Goal: Information Seeking & Learning: Get advice/opinions

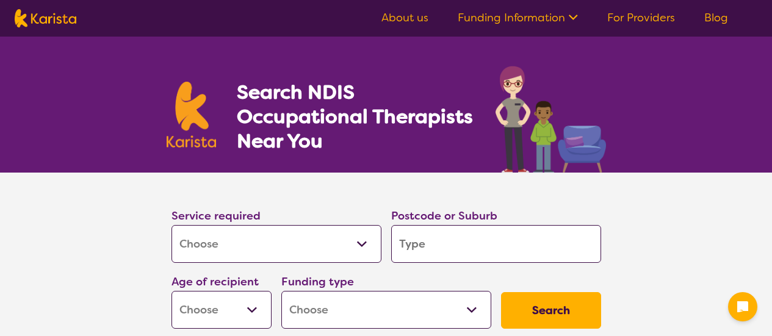
select select "[MEDICAL_DATA]"
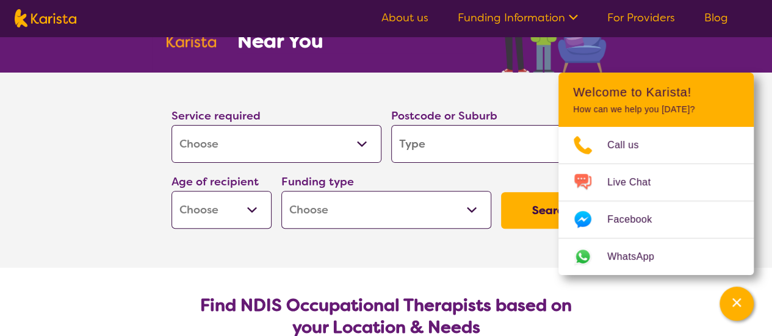
scroll to position [101, 0]
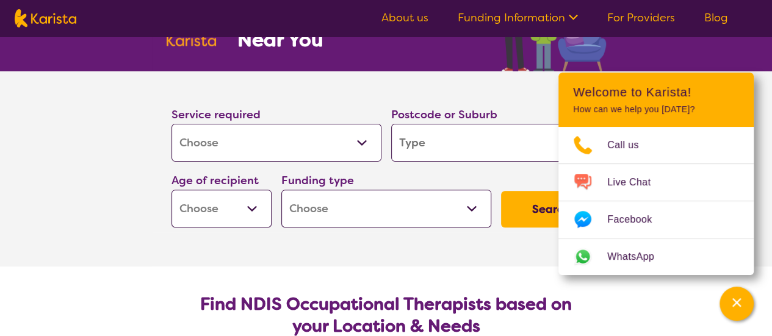
click at [430, 158] on input "search" at bounding box center [496, 143] width 210 height 38
type input "6"
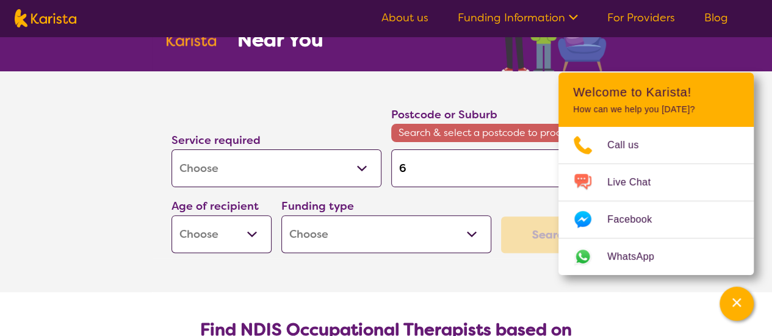
type input "61"
type input "617"
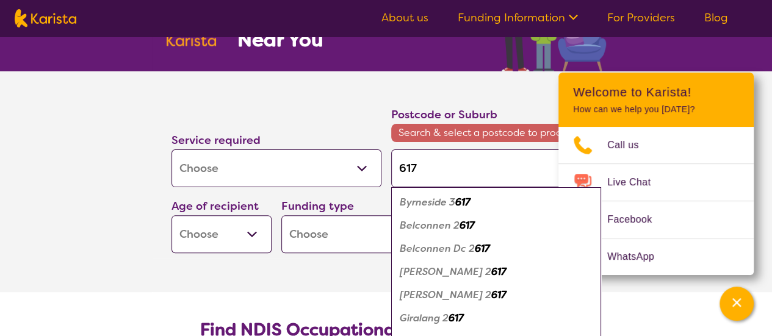
type input "61"
type input "6"
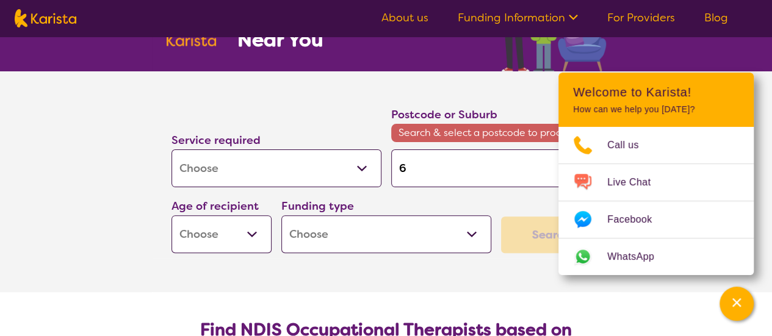
click at [446, 161] on input "6" at bounding box center [496, 169] width 210 height 38
type input "61"
type input "615"
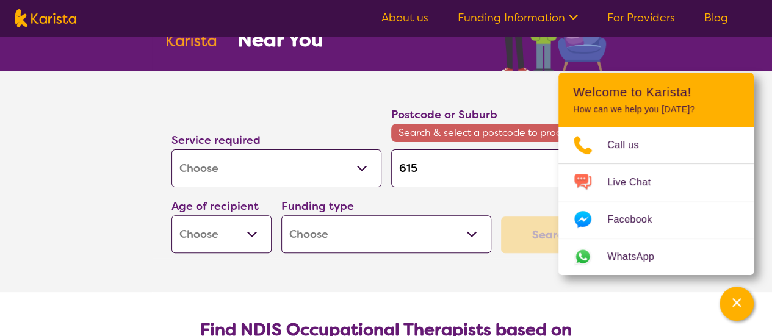
type input "6157"
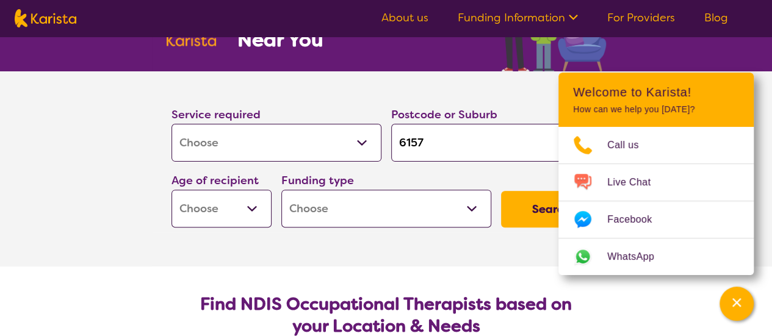
type input "6157"
click at [501, 191] on button "Search" at bounding box center [551, 209] width 100 height 37
click at [245, 202] on select "Early Childhood - 0 to 9 Child - 10 to 11 Adolescent - 12 to 17 Adult - 18 to 6…" at bounding box center [222, 209] width 100 height 38
select select "AD"
click at [172, 190] on select "Early Childhood - 0 to 9 Child - 10 to 11 Adolescent - 12 to 17 Adult - 18 to 6…" at bounding box center [222, 209] width 100 height 38
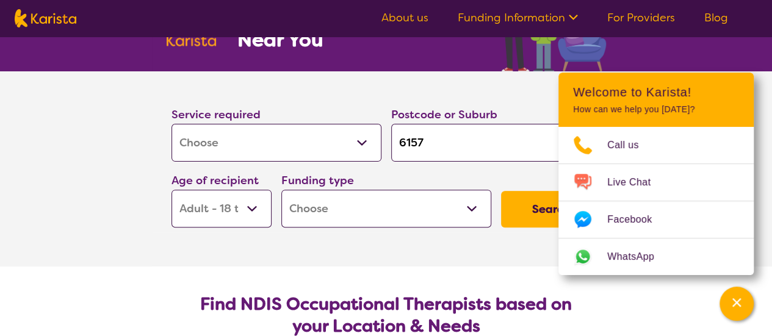
select select "AD"
click at [386, 191] on select "Home Care Package (HCP) National Disability Insurance Scheme (NDIS) I don't know" at bounding box center [386, 209] width 210 height 38
select select "NDIS"
click at [281, 190] on select "Home Care Package (HCP) National Disability Insurance Scheme (NDIS) I don't know" at bounding box center [386, 209] width 210 height 38
select select "NDIS"
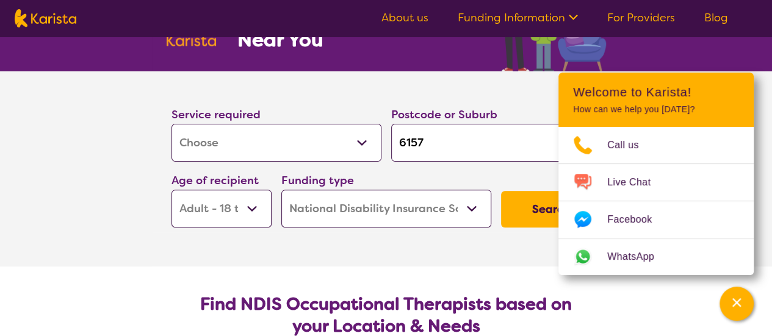
click at [535, 219] on button "Search" at bounding box center [551, 209] width 100 height 37
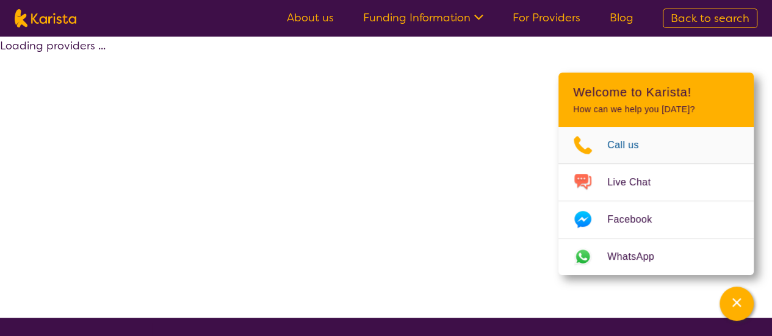
select select "by_score"
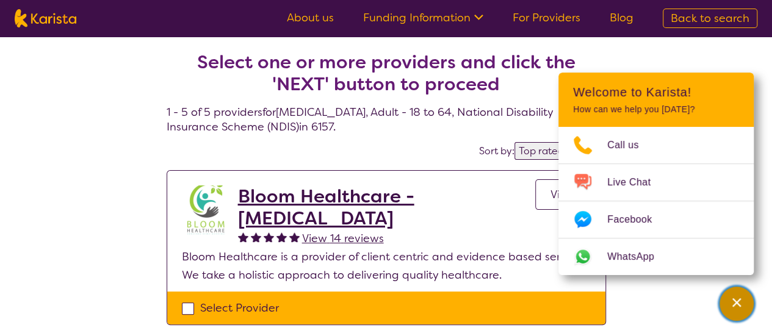
click at [737, 302] on icon "Channel Menu" at bounding box center [737, 303] width 12 height 12
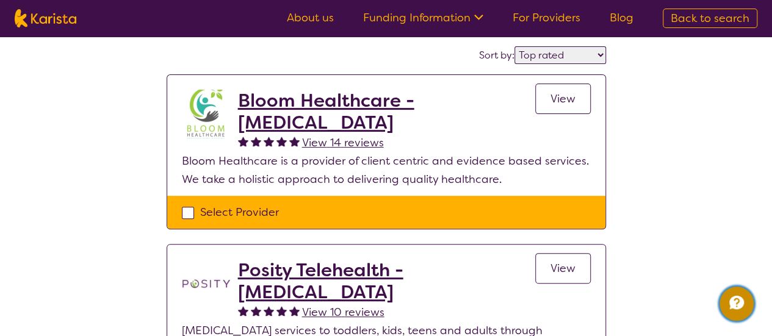
scroll to position [96, 0]
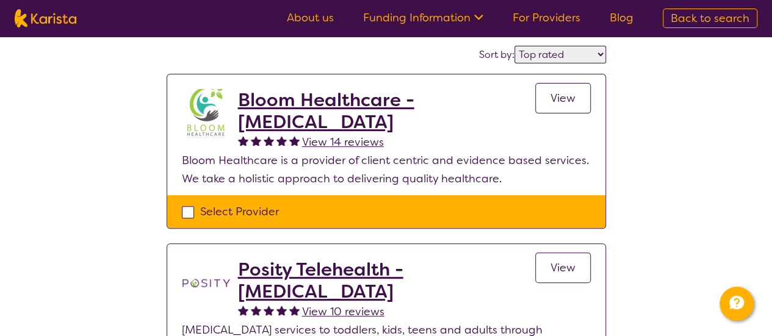
click at [247, 98] on h2 "Bloom Healthcare - [MEDICAL_DATA]" at bounding box center [386, 111] width 297 height 44
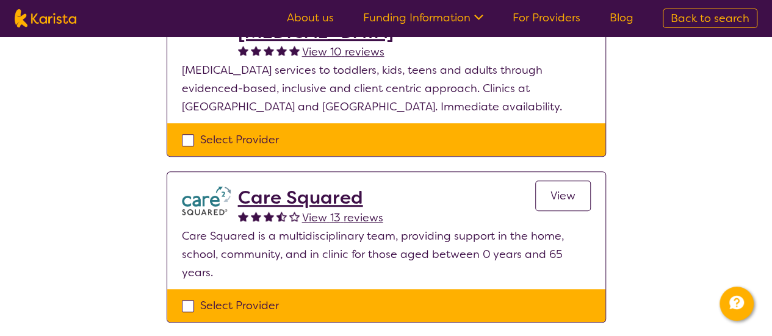
scroll to position [357, 0]
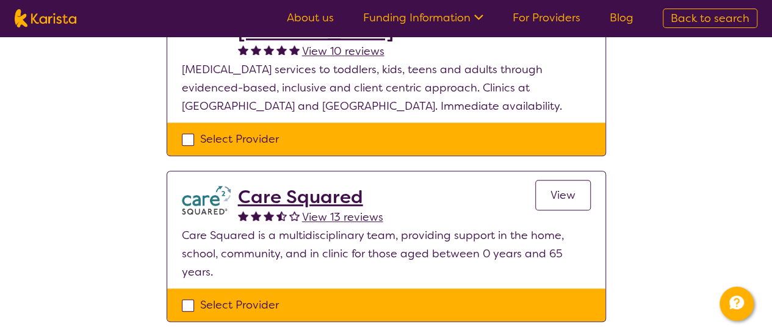
click at [286, 198] on h2 "Care Squared" at bounding box center [310, 197] width 145 height 22
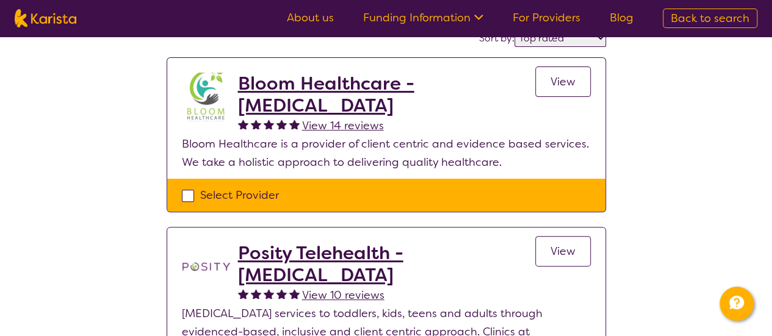
scroll to position [0, 0]
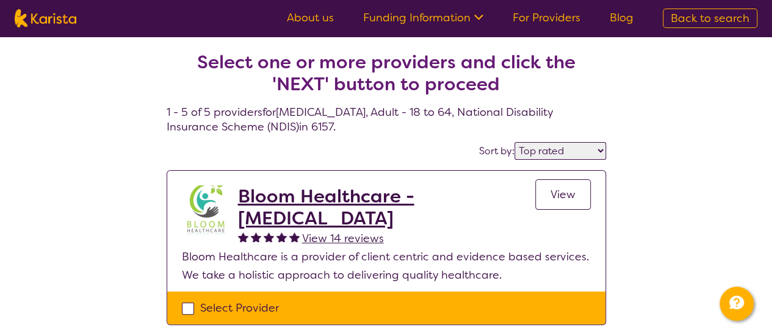
click at [471, 20] on link "Funding Information" at bounding box center [423, 17] width 120 height 15
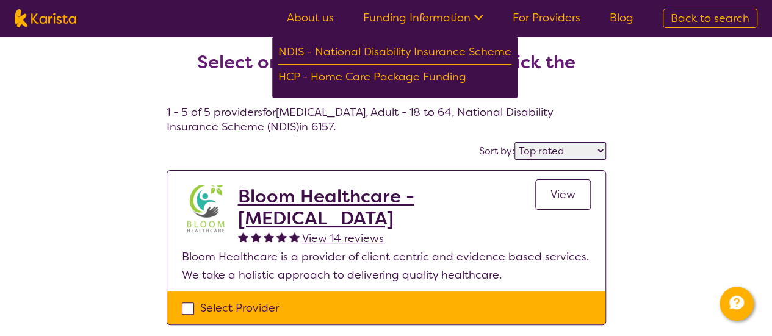
click at [566, 14] on link "For Providers" at bounding box center [547, 17] width 68 height 15
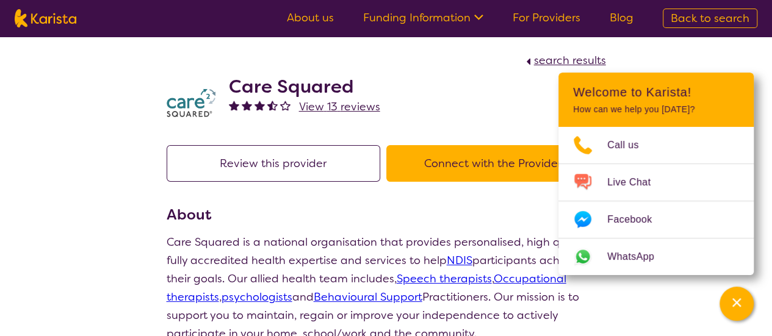
click at [487, 102] on div "Care Squared View 13 reviews" at bounding box center [387, 100] width 440 height 61
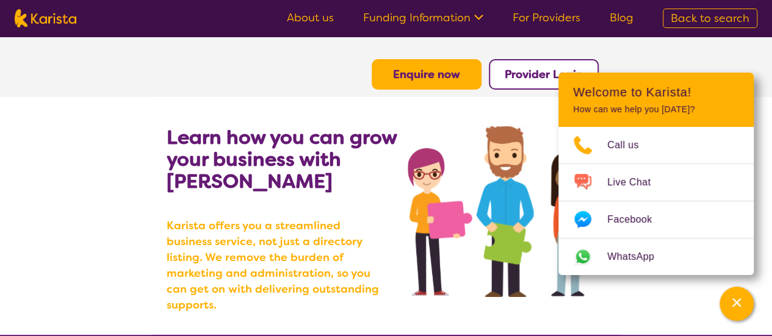
scroll to position [13, 0]
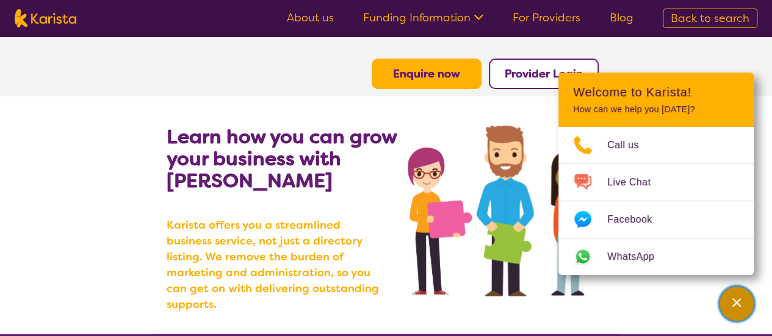
click at [744, 312] on div "Channel Menu" at bounding box center [737, 304] width 24 height 27
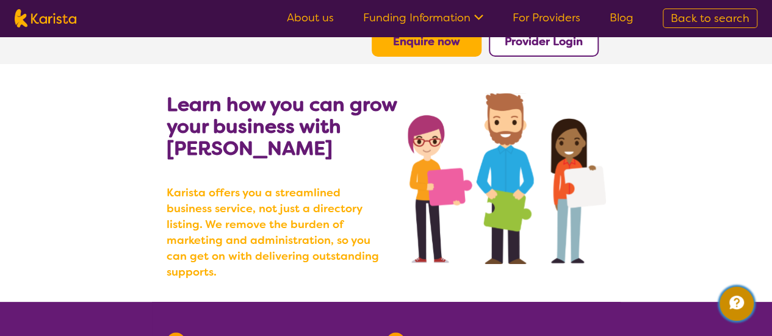
scroll to position [100, 0]
